Goal: Check status: Check status

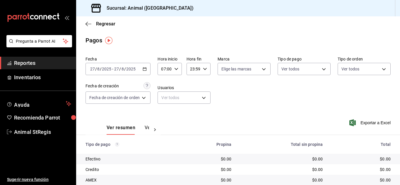
click at [260, 36] on div "Pagos" at bounding box center [238, 40] width 324 height 9
click at [314, 68] on body "Pregunta a Parrot AI Reportes Inventarios Ayuda Recomienda Parrot Animal StRegi…" at bounding box center [200, 92] width 400 height 185
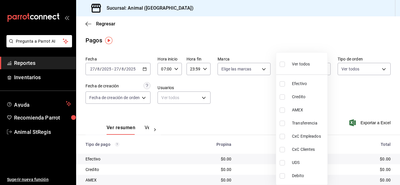
click at [283, 65] on input "checkbox" at bounding box center [281, 64] width 5 height 5
checkbox input "true"
type input "5a0f3365-d715-4940-adc4-656debb7822a,fc07b02b-84a7-4dba-9bff-98bba82b1290,ff2b0…"
checkbox input "true"
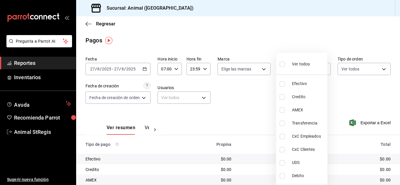
checkbox input "true"
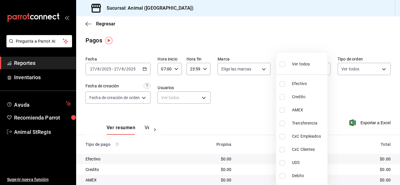
checkbox input "true"
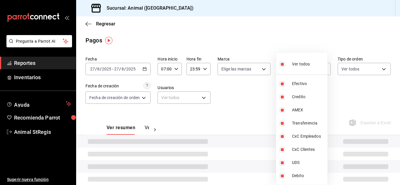
click at [264, 79] on div at bounding box center [200, 92] width 400 height 185
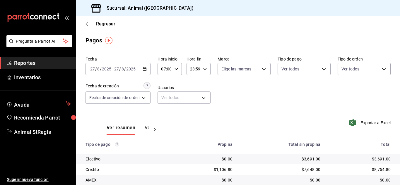
click at [228, 72] on body "Pregunta a Parrot AI Reportes Inventarios Ayuda Recomienda Parrot Animal StRegi…" at bounding box center [200, 92] width 400 height 185
click at [224, 92] on input "checkbox" at bounding box center [223, 91] width 5 height 5
checkbox input "true"
type input "3f39fcdc-c8c4-4fff-883a-47b345d9391c"
checkbox input "true"
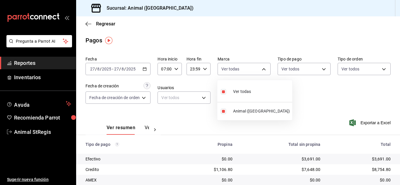
drag, startPoint x: 313, startPoint y: 92, endPoint x: 307, endPoint y: 48, distance: 44.9
click at [313, 91] on div at bounding box center [200, 92] width 400 height 185
click at [303, 35] on main "Regresar Pagos Fecha 2025-08-27 27 / 8 / 2025 - 2025-08-27 27 / 8 / 2025 Hora i…" at bounding box center [238, 137] width 324 height 242
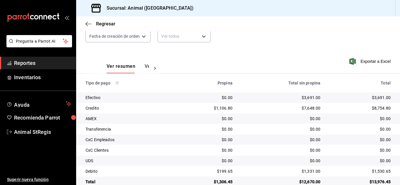
scroll to position [73, 0]
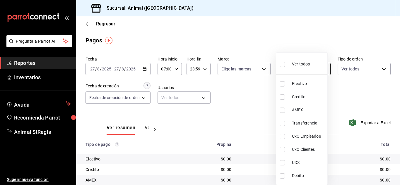
click at [284, 68] on body "Pregunta a Parrot AI Reportes Inventarios Ayuda Recomienda Parrot Animal StRegi…" at bounding box center [200, 92] width 400 height 185
drag, startPoint x: 280, startPoint y: 64, endPoint x: 253, endPoint y: 93, distance: 39.5
click at [280, 64] on input "checkbox" at bounding box center [281, 64] width 5 height 5
checkbox input "true"
type input "5a0f3365-d715-4940-adc4-656debb7822a,fc07b02b-84a7-4dba-9bff-98bba82b1290,ff2b0…"
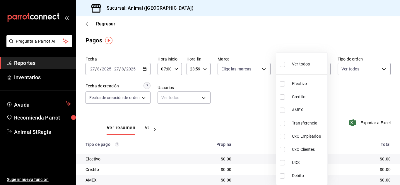
checkbox input "true"
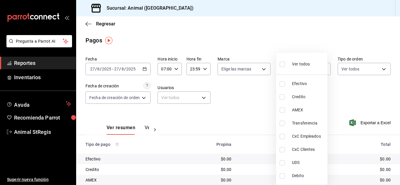
checkbox input "true"
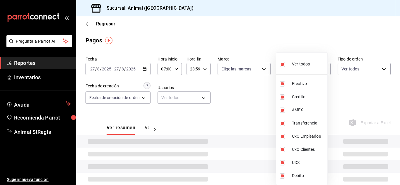
click at [253, 93] on div at bounding box center [200, 92] width 400 height 185
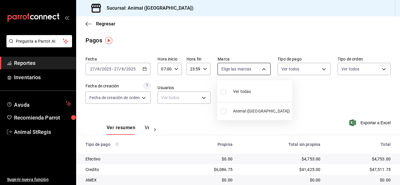
click at [223, 73] on body "Pregunta a Parrot AI Reportes Inventarios Ayuda Recomienda Parrot Animal StRegi…" at bounding box center [200, 92] width 400 height 185
click at [225, 90] on input "checkbox" at bounding box center [223, 91] width 5 height 5
checkbox input "true"
type input "3f39fcdc-c8c4-4fff-883a-47b345d9391c"
checkbox input "true"
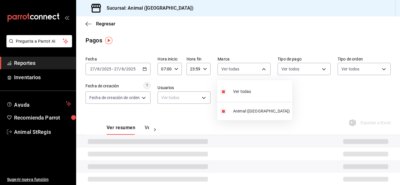
click at [304, 102] on div at bounding box center [200, 92] width 400 height 185
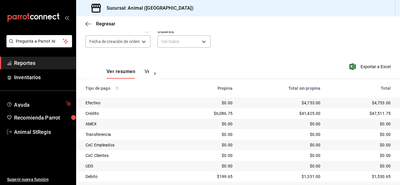
scroll to position [73, 0]
